Goal: Task Accomplishment & Management: Use online tool/utility

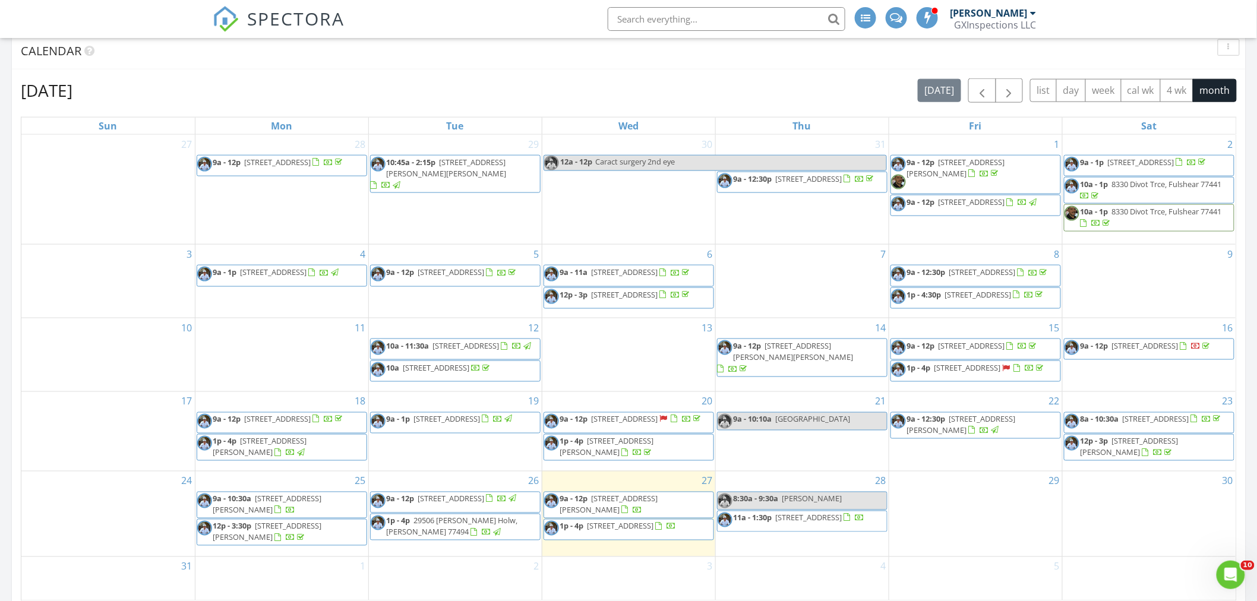
scroll to position [723, 0]
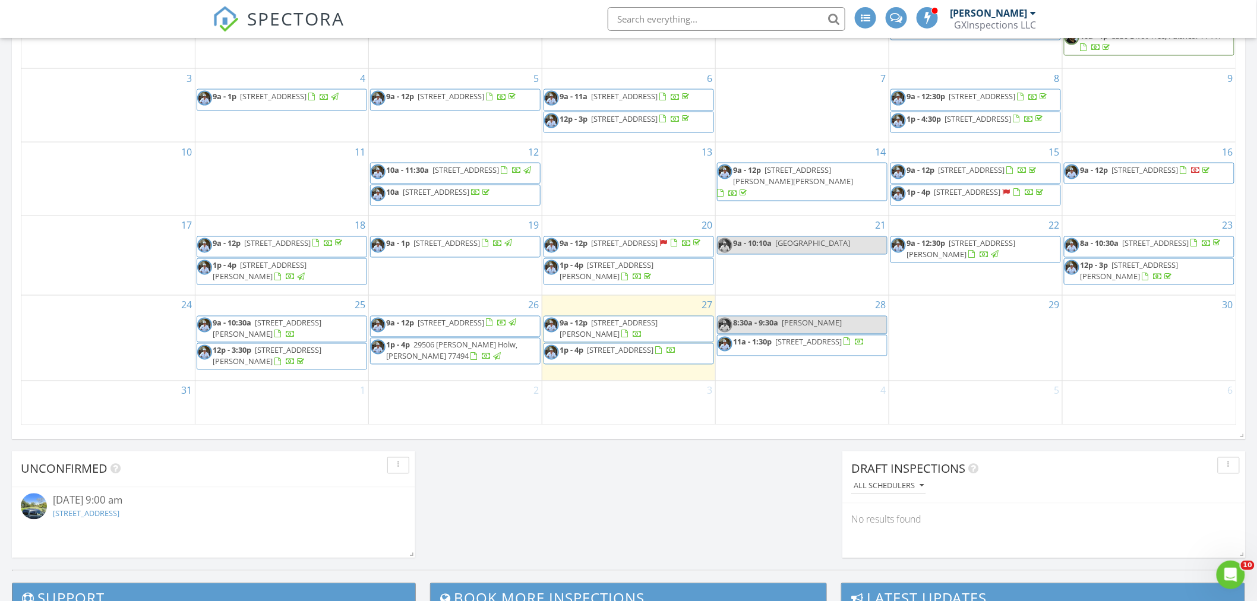
click at [636, 333] on span "646 Lester St, Houston 77007" at bounding box center [609, 329] width 98 height 22
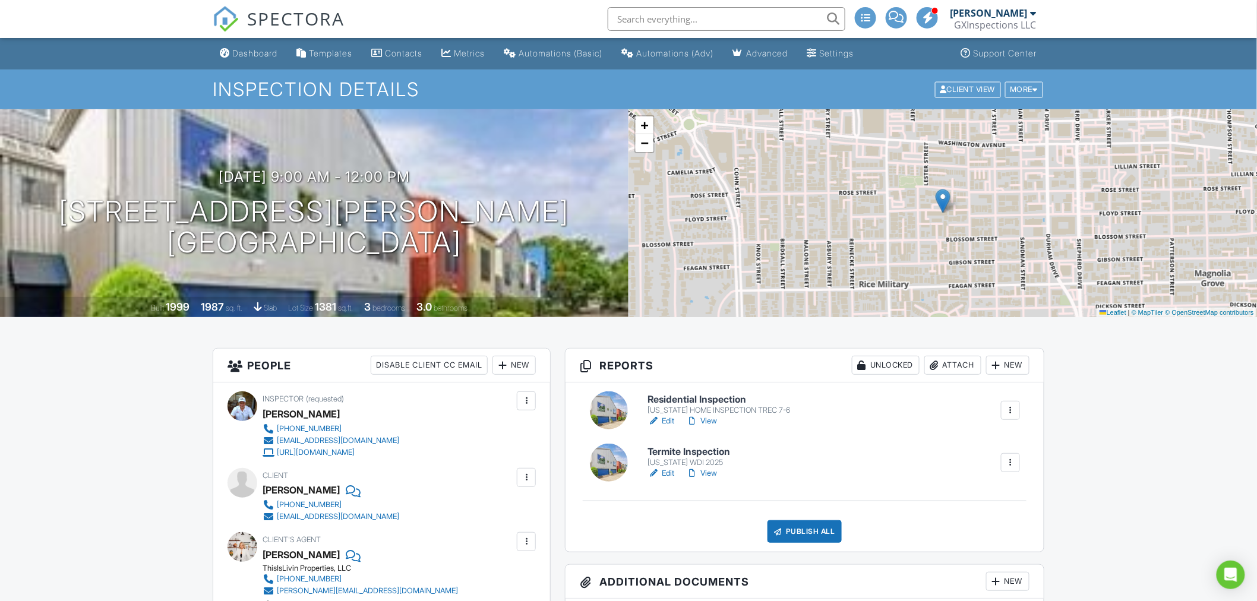
click at [674, 418] on link "Edit" at bounding box center [661, 421] width 27 height 12
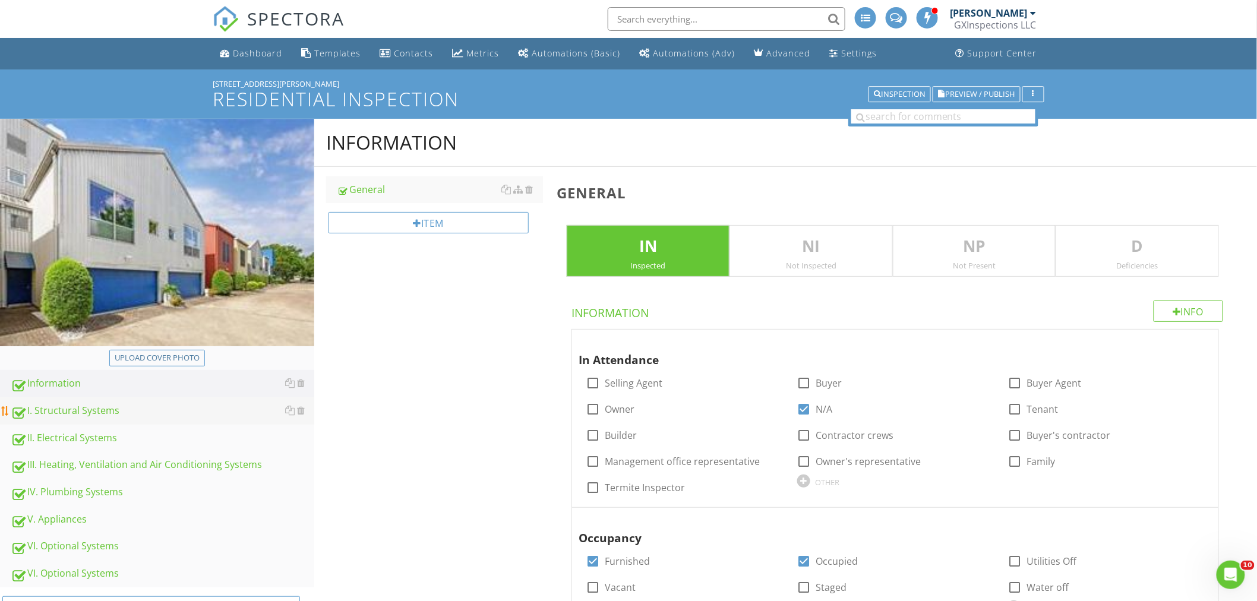
click at [74, 414] on div "I. Structural Systems" at bounding box center [163, 410] width 304 height 15
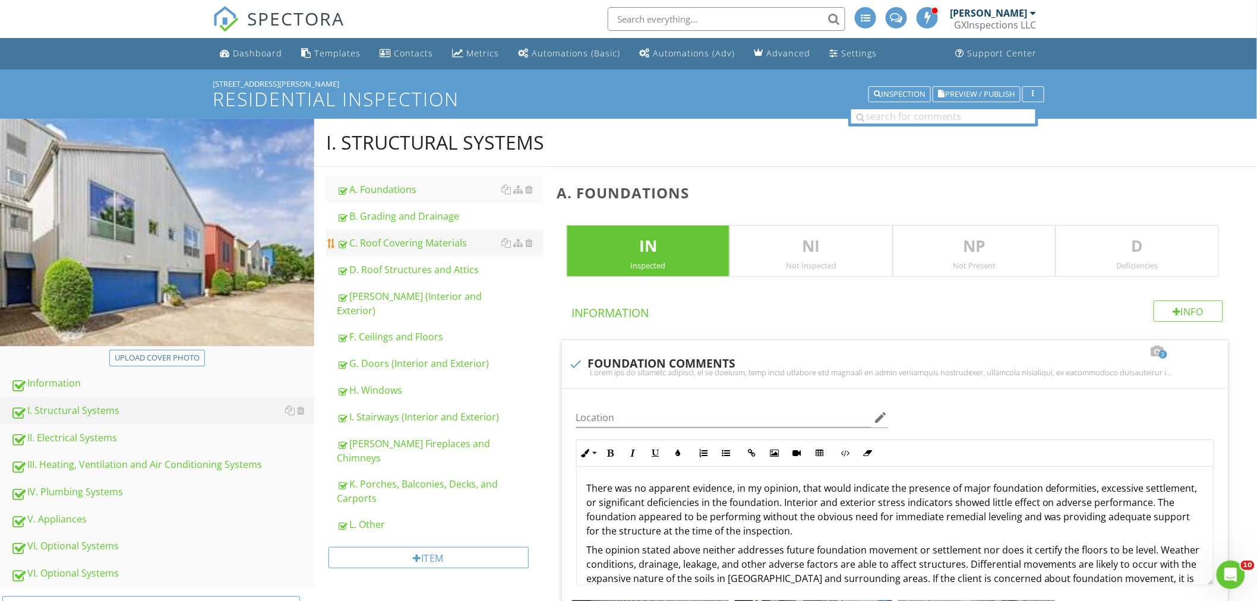
click at [428, 244] on div "C. Roof Covering Materials" at bounding box center [440, 243] width 206 height 14
type textarea "<p>There was no apparent evidence, in my opinion, that would indicate the prese…"
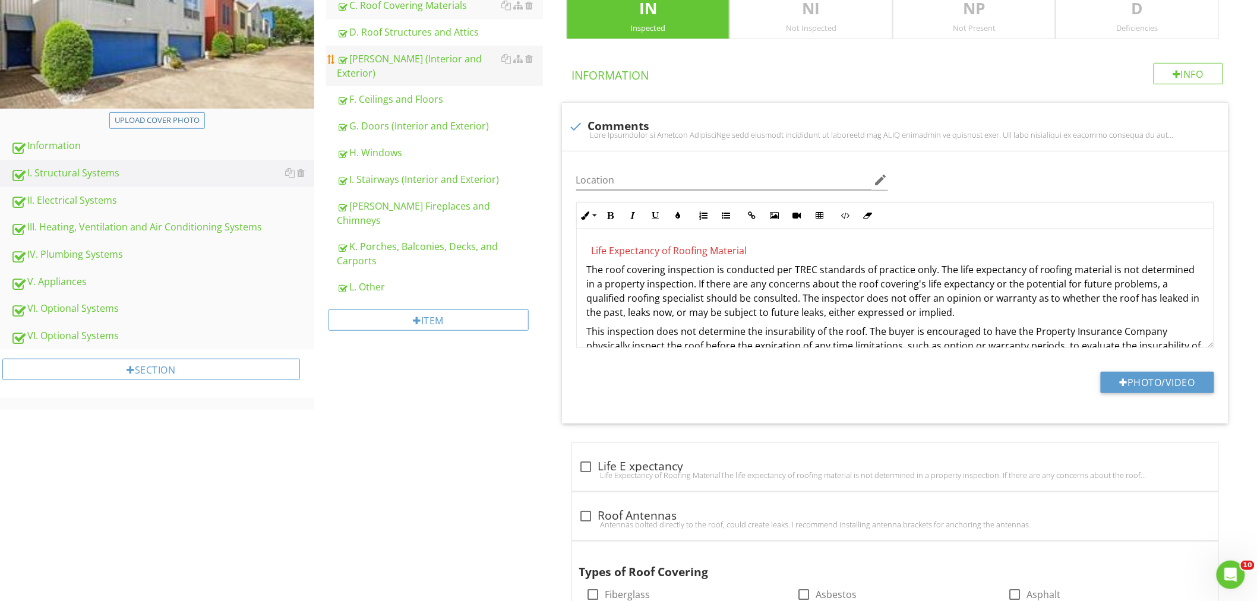
scroll to position [308, 0]
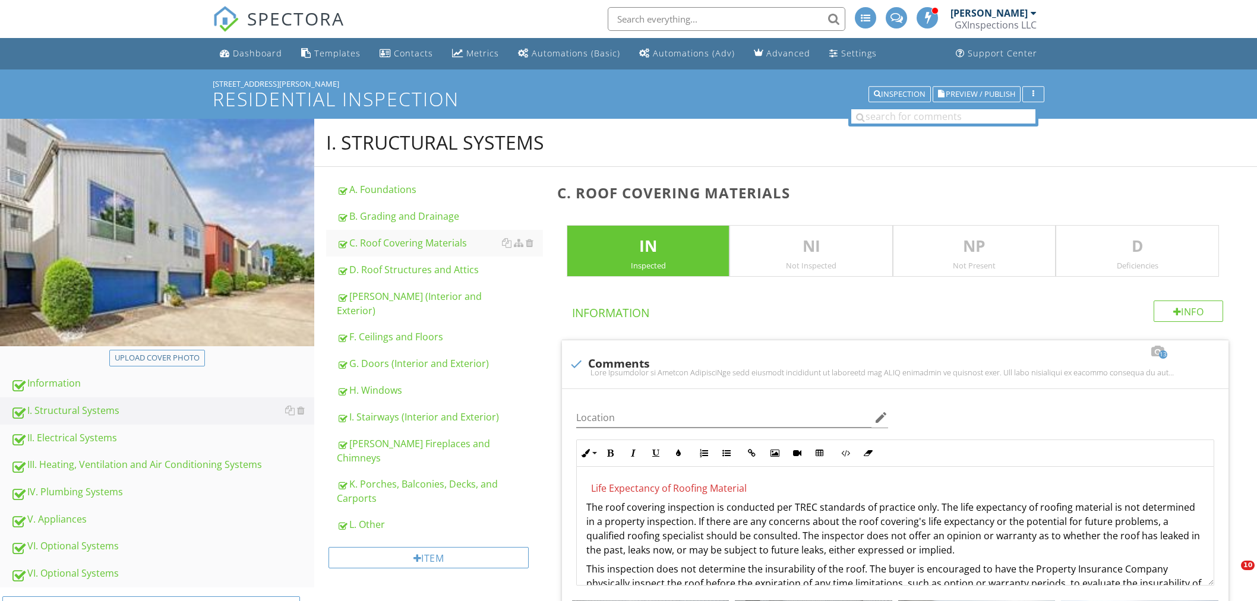
scroll to position [572, 0]
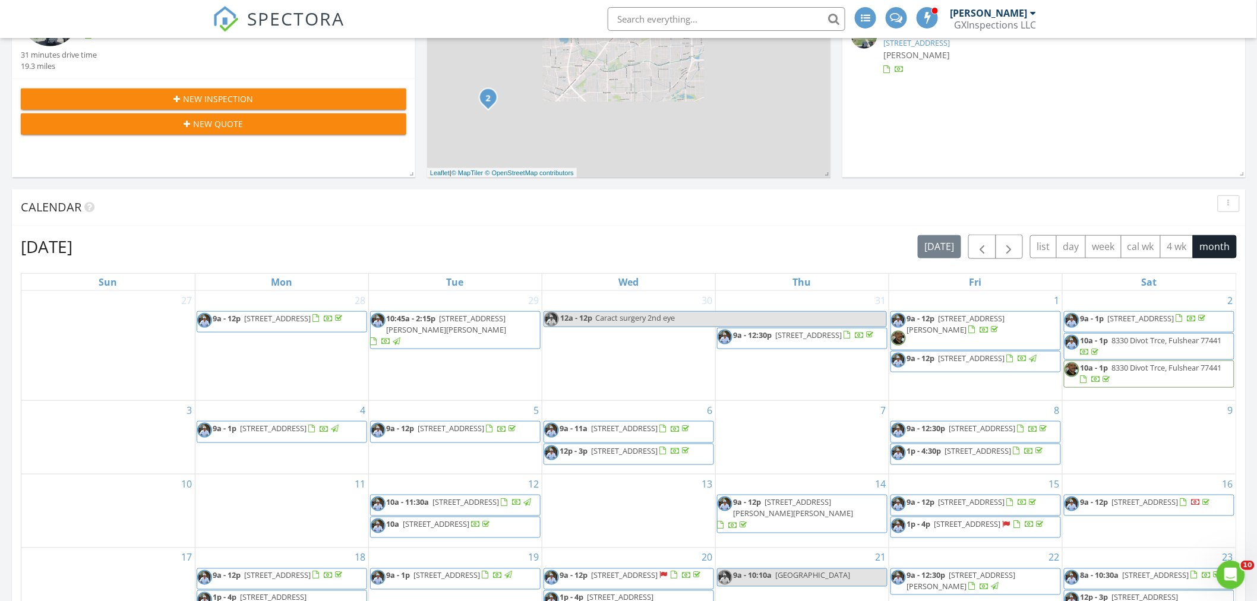
scroll to position [704, 0]
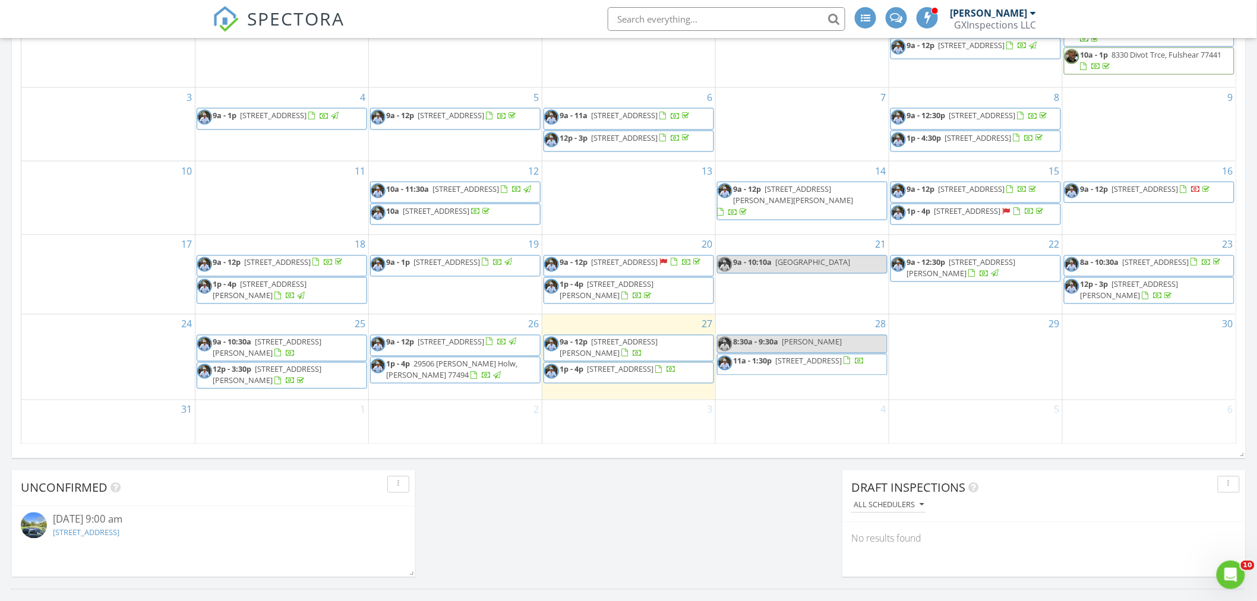
click at [627, 375] on span "13722 Woodchester Dr, Sugar Land 77498" at bounding box center [621, 369] width 67 height 11
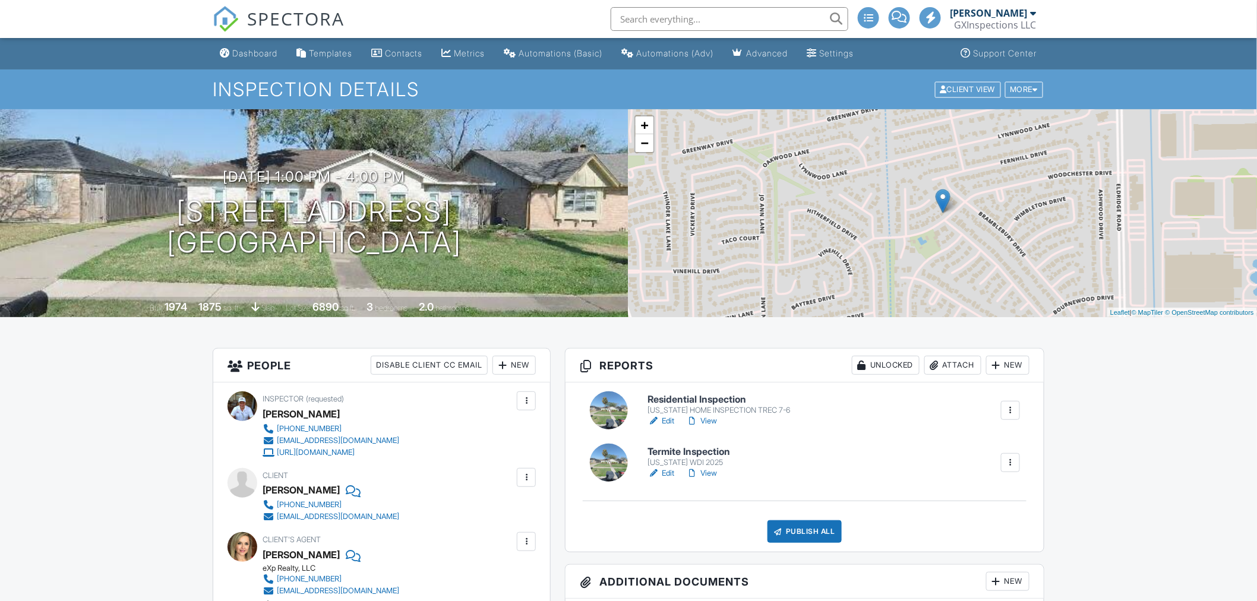
click at [669, 422] on link "Edit" at bounding box center [661, 421] width 27 height 12
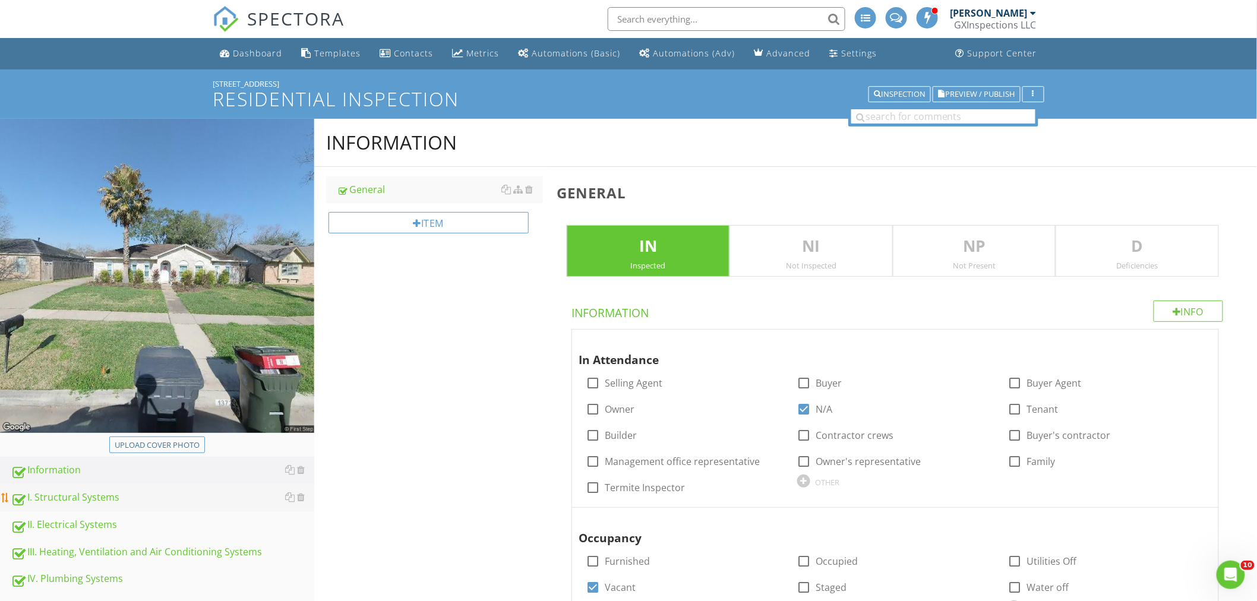
click at [94, 498] on div "I. Structural Systems" at bounding box center [163, 497] width 304 height 15
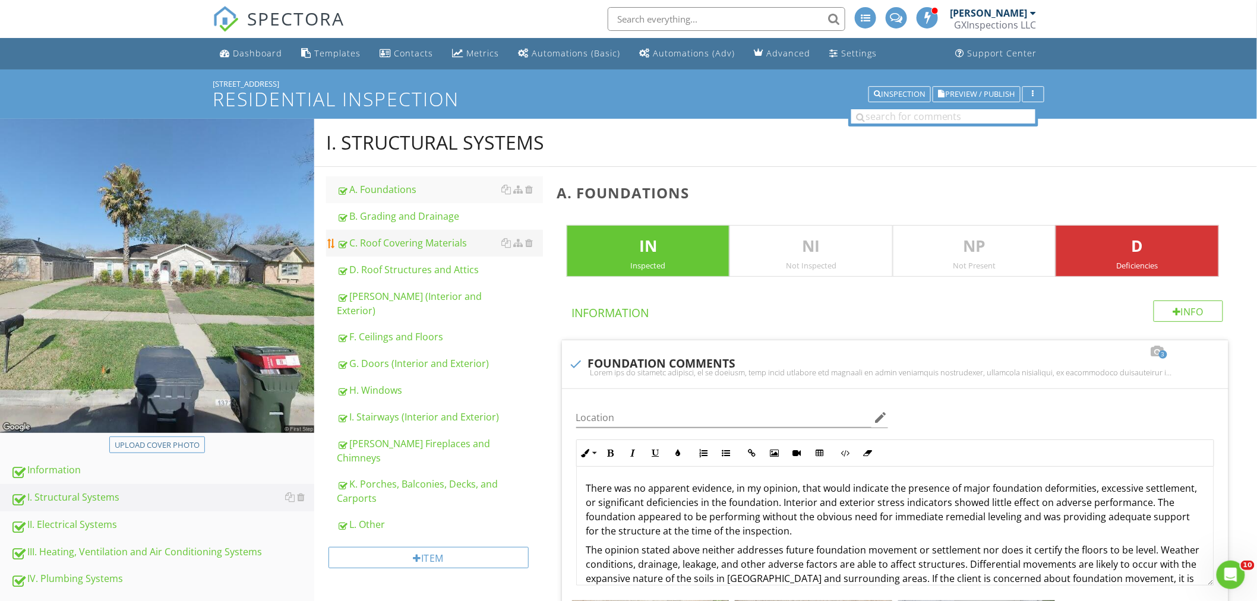
click at [426, 242] on div "C. Roof Covering Materials" at bounding box center [440, 243] width 206 height 14
type textarea "<p>There was no apparent evidence, in my opinion, that would indicate the prese…"
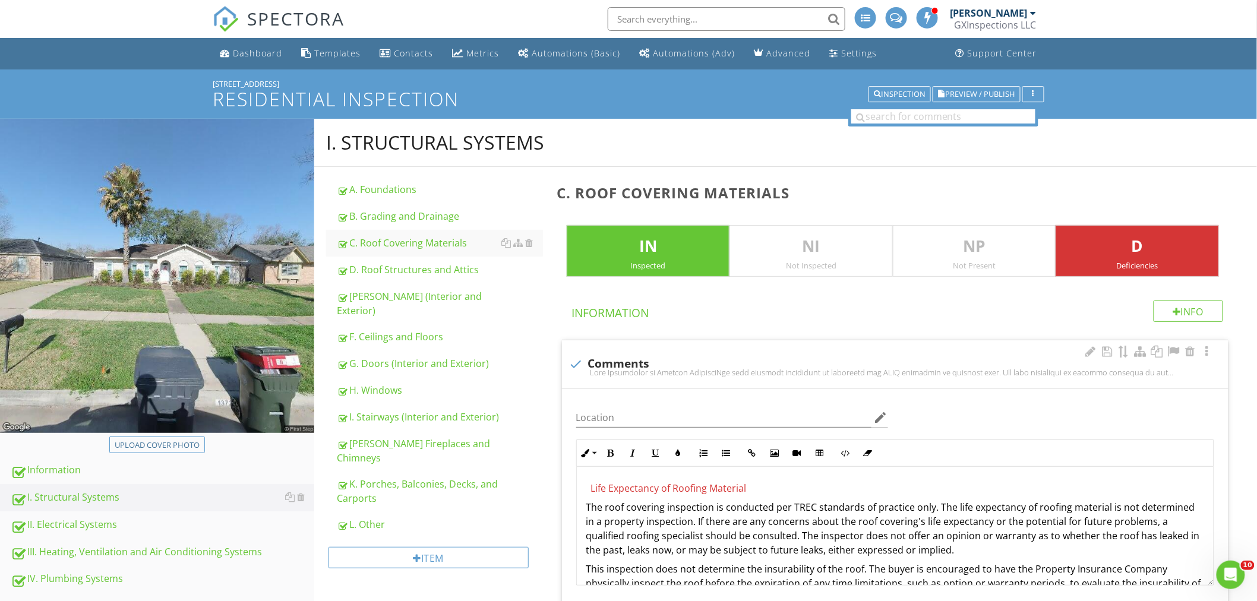
click at [1250, 27] on nav "SPECTORA [PERSON_NAME] GXInspections LLC Role: Inspector Change Role Dashboard …" at bounding box center [628, 19] width 1257 height 38
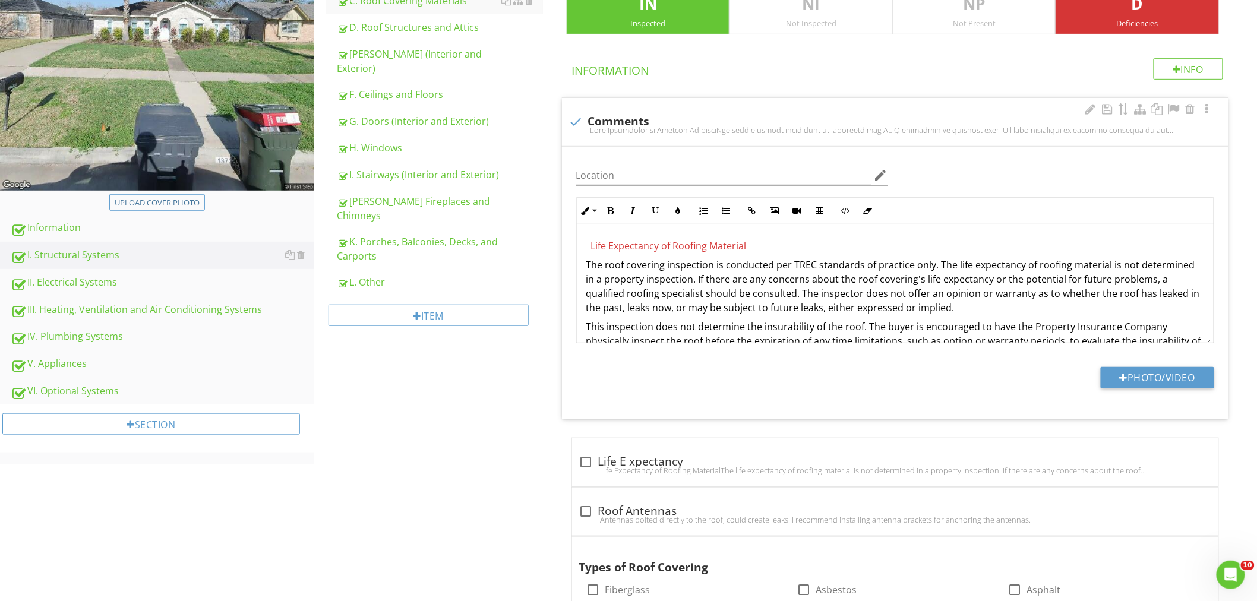
scroll to position [251, 0]
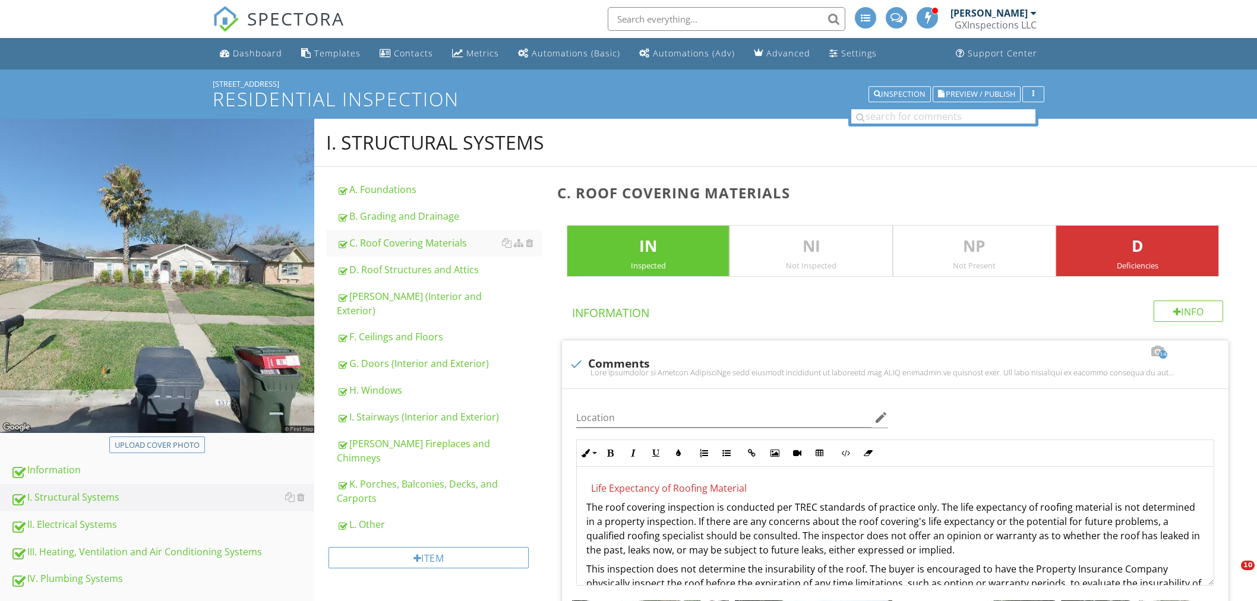
scroll to position [163, 0]
